Goal: Book appointment/travel/reservation

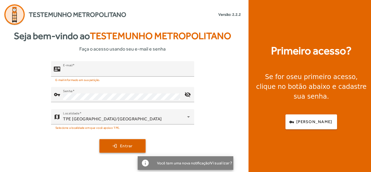
type input "**********"
click at [125, 146] on span "Entrar" at bounding box center [126, 146] width 13 height 6
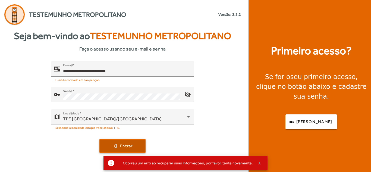
click at [124, 143] on span "Entrar" at bounding box center [126, 146] width 13 height 6
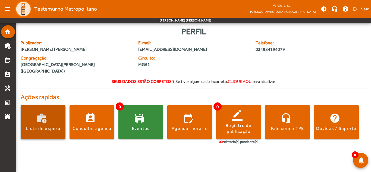
click at [46, 116] on span at bounding box center [43, 122] width 45 height 13
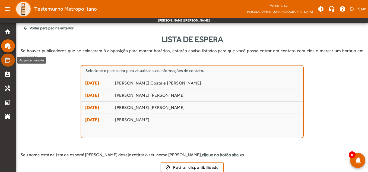
click at [7, 61] on mat-icon "edit_calendar" at bounding box center [7, 60] width 7 height 7
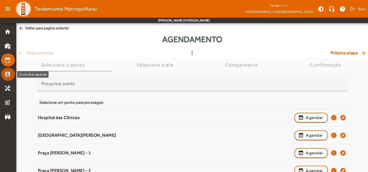
click at [6, 74] on mat-icon "perm_contact_calendar" at bounding box center [7, 74] width 7 height 7
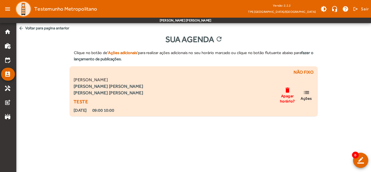
click at [307, 94] on mat-icon "list" at bounding box center [306, 92] width 7 height 7
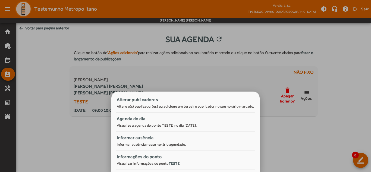
click at [7, 90] on div at bounding box center [185, 86] width 371 height 172
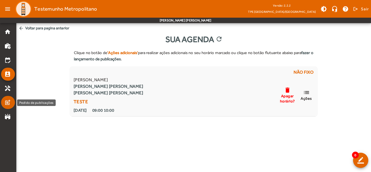
click at [8, 103] on mat-icon "post_add" at bounding box center [7, 102] width 7 height 7
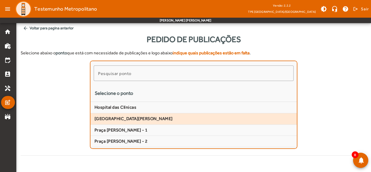
click at [128, 117] on span "[GEOGRAPHIC_DATA][PERSON_NAME]" at bounding box center [193, 119] width 198 height 6
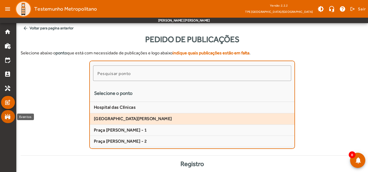
click at [6, 117] on mat-icon "stadium" at bounding box center [7, 116] width 7 height 7
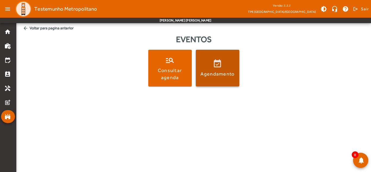
click at [218, 63] on span at bounding box center [217, 68] width 43 height 13
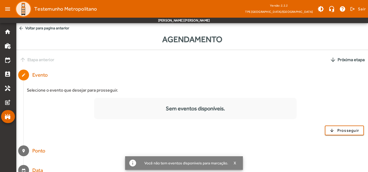
scroll to position [47, 0]
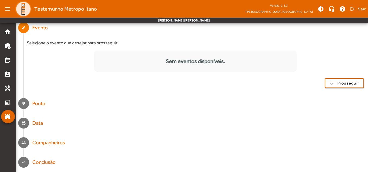
click at [39, 104] on div "Ponto" at bounding box center [39, 104] width 14 height 8
click at [350, 84] on span "Prosseguir" at bounding box center [348, 83] width 22 height 6
click at [7, 102] on mat-icon "post_add" at bounding box center [7, 102] width 7 height 7
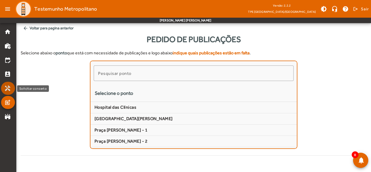
click at [9, 89] on mat-icon "handyman" at bounding box center [7, 88] width 7 height 7
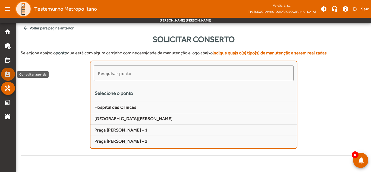
click at [7, 74] on mat-icon "perm_contact_calendar" at bounding box center [7, 74] width 7 height 7
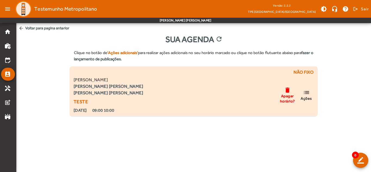
click at [308, 94] on mat-icon "list" at bounding box center [306, 92] width 7 height 7
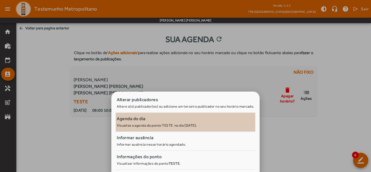
click at [149, 125] on small "Visualize a agenda do ponto TESTE no dia [DATE]." at bounding box center [157, 125] width 80 height 4
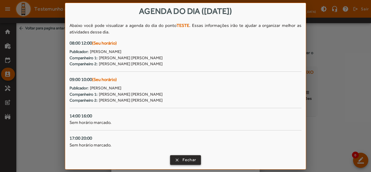
click at [189, 161] on span "Fechar" at bounding box center [189, 160] width 14 height 6
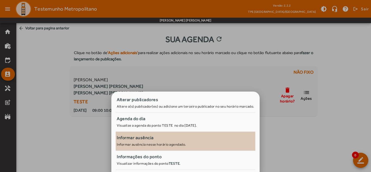
click at [143, 144] on small "Informar ausência nesse horário agendado." at bounding box center [151, 144] width 69 height 4
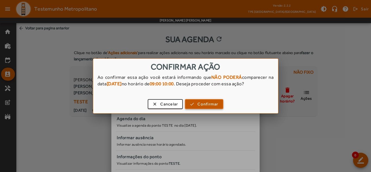
click at [205, 104] on span "Confirmar" at bounding box center [207, 104] width 21 height 6
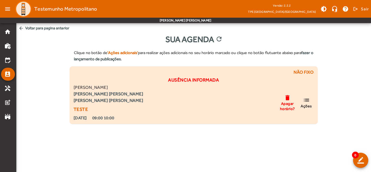
click at [306, 104] on span "Ações" at bounding box center [305, 105] width 11 height 5
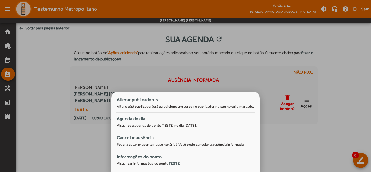
drag, startPoint x: 320, startPoint y: 3, endPoint x: 250, endPoint y: 77, distance: 101.3
click at [250, 77] on div at bounding box center [185, 86] width 371 height 172
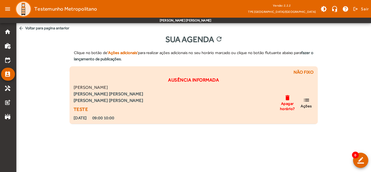
click at [285, 99] on mat-icon "delete" at bounding box center [287, 97] width 7 height 7
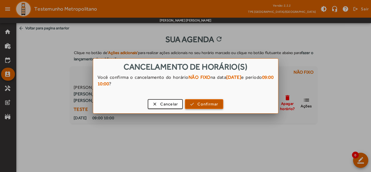
click at [195, 103] on span "button" at bounding box center [203, 103] width 37 height 13
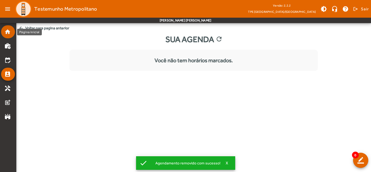
click at [8, 30] on mat-icon "home" at bounding box center [7, 31] width 7 height 7
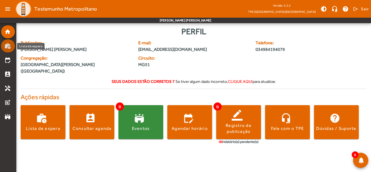
click at [8, 46] on mat-icon "work_history" at bounding box center [7, 46] width 7 height 7
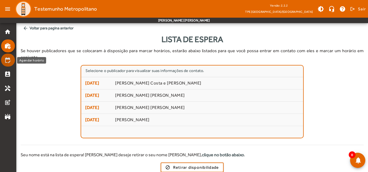
click at [8, 60] on mat-icon "edit_calendar" at bounding box center [7, 60] width 7 height 7
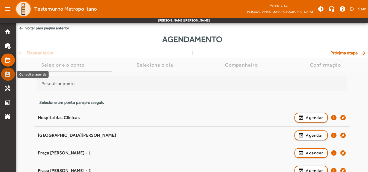
click at [6, 74] on mat-icon "perm_contact_calendar" at bounding box center [7, 74] width 7 height 7
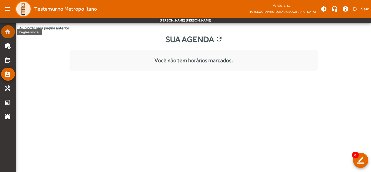
click at [8, 32] on mat-icon "home" at bounding box center [7, 31] width 7 height 7
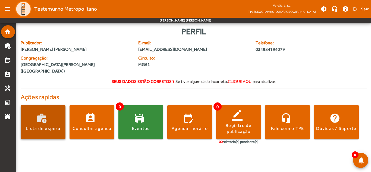
click at [52, 116] on span at bounding box center [43, 122] width 45 height 13
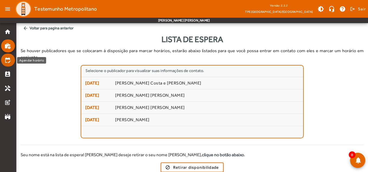
click at [6, 59] on mat-icon "edit_calendar" at bounding box center [7, 60] width 7 height 7
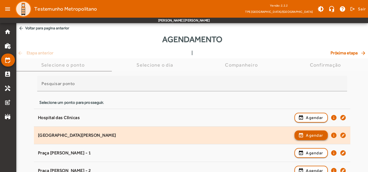
click at [313, 135] on span "Agendar" at bounding box center [314, 135] width 17 height 7
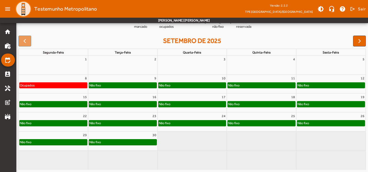
scroll to position [14, 0]
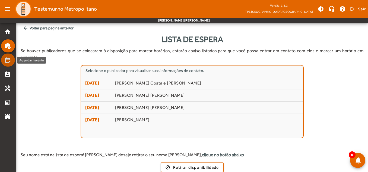
click at [7, 62] on mat-icon "edit_calendar" at bounding box center [7, 60] width 7 height 7
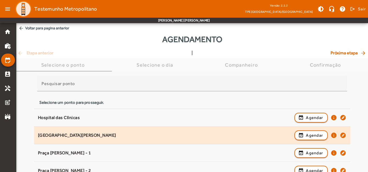
click at [49, 133] on div "[GEOGRAPHIC_DATA][PERSON_NAME]" at bounding box center [165, 135] width 254 height 6
